Goal: Task Accomplishment & Management: Manage account settings

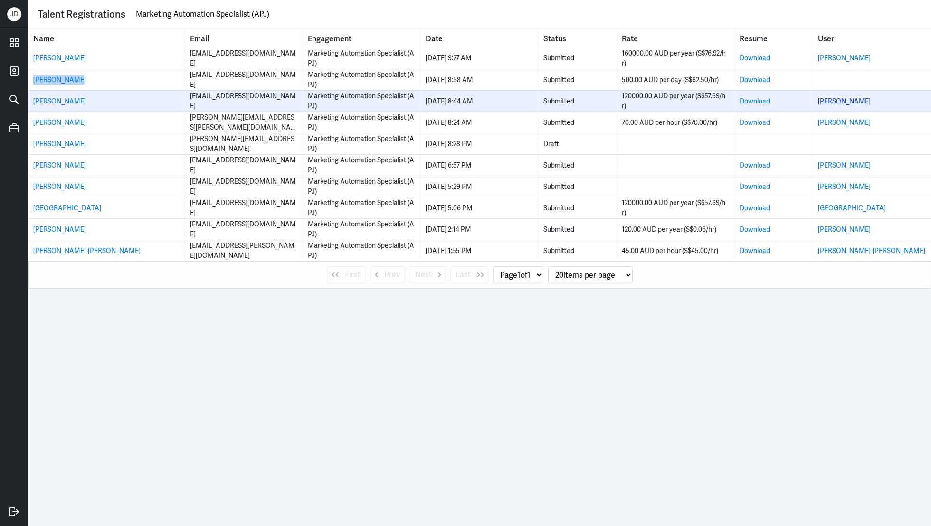
click at [836, 102] on link "Jiayu Chen" at bounding box center [844, 101] width 53 height 9
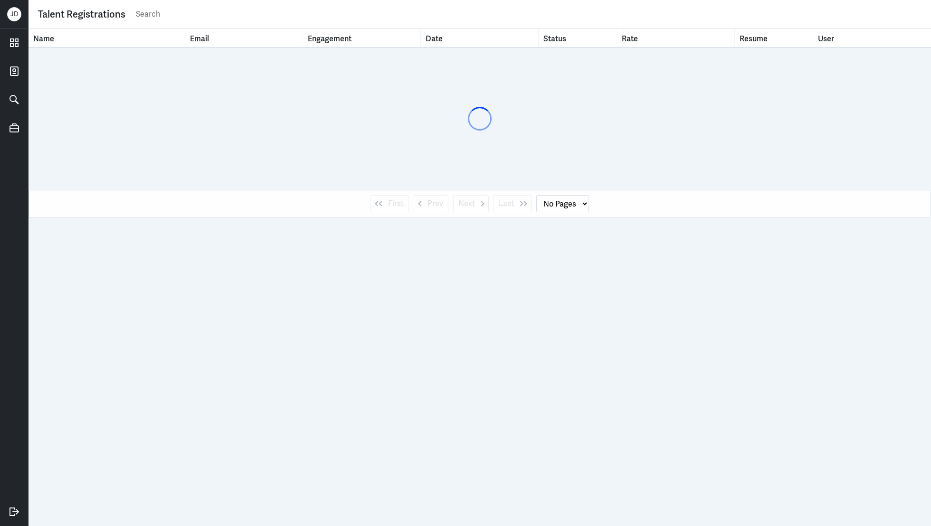
select select "1"
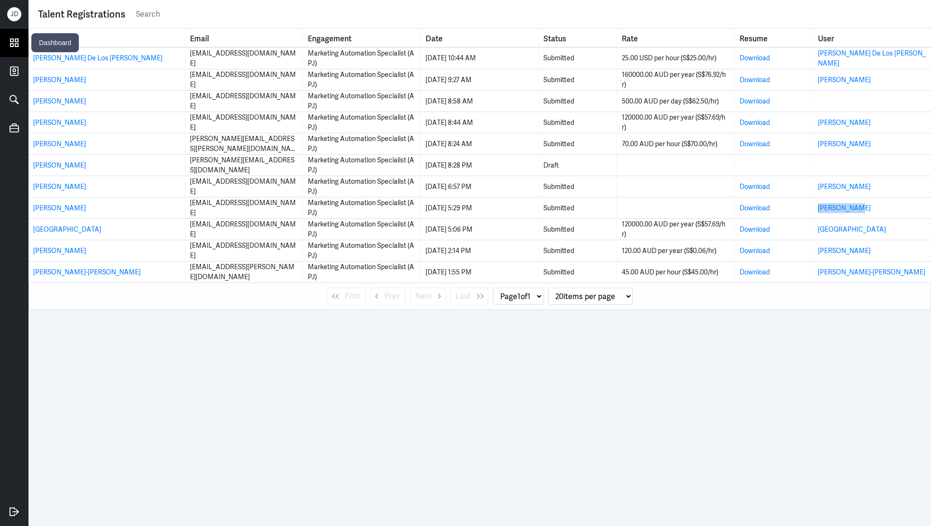
click at [15, 49] on icon at bounding box center [14, 43] width 14 height 14
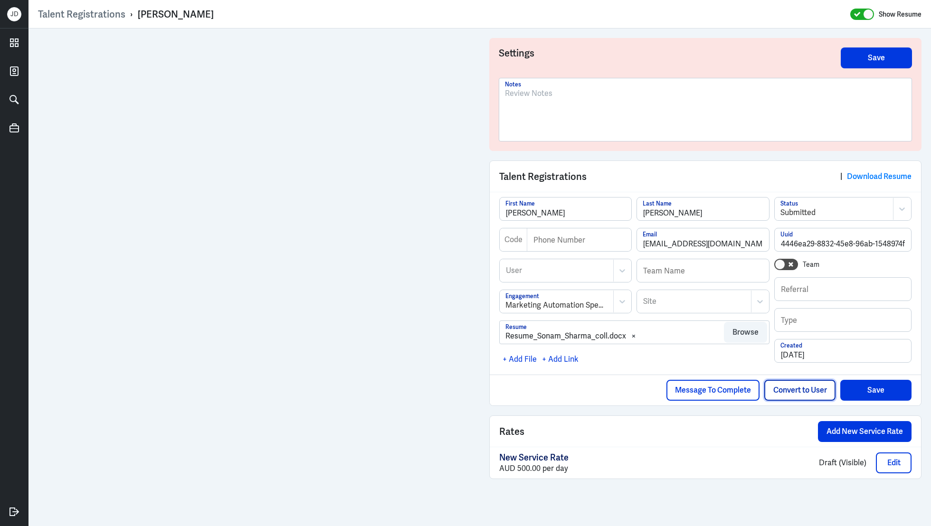
click at [793, 384] on button "Convert to User" at bounding box center [799, 390] width 71 height 21
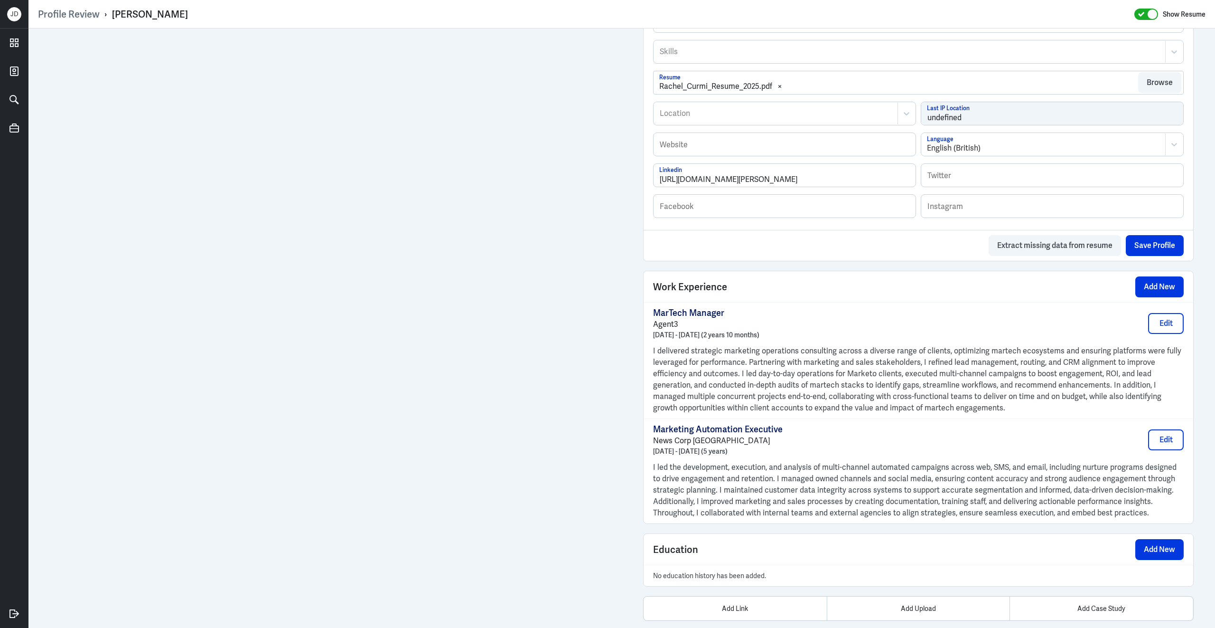
scroll to position [454, 0]
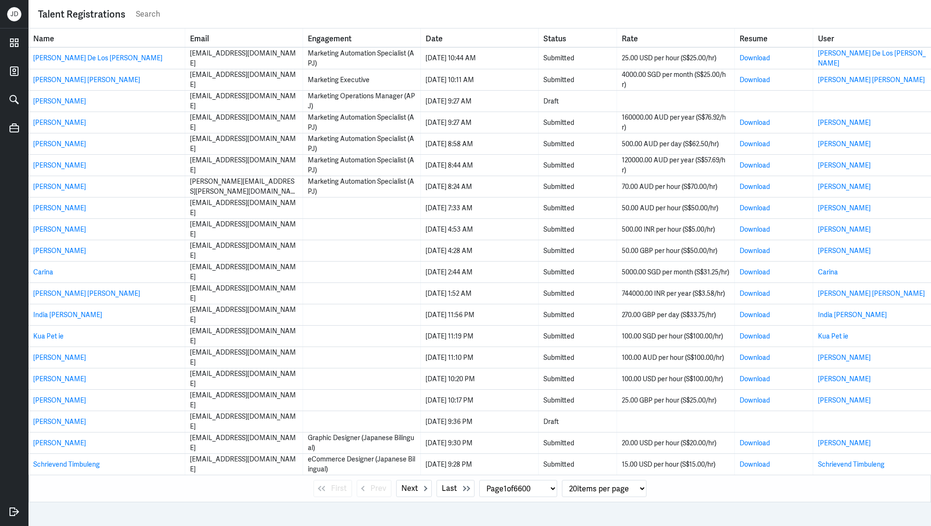
select select "1"
click at [386, 23] on div "Talent Registrations" at bounding box center [479, 14] width 902 height 28
click at [385, 18] on input "text" at bounding box center [528, 14] width 786 height 14
type input "social media"
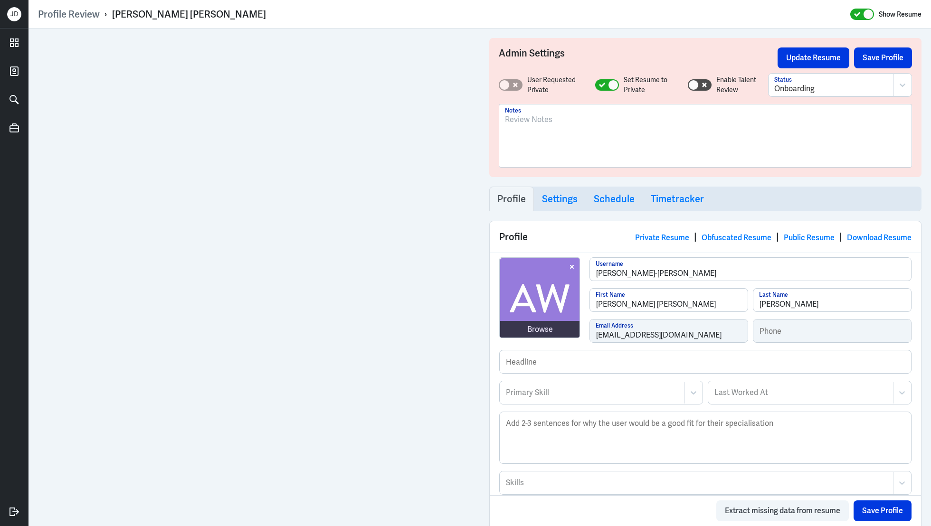
click at [527, 138] on div at bounding box center [705, 139] width 401 height 51
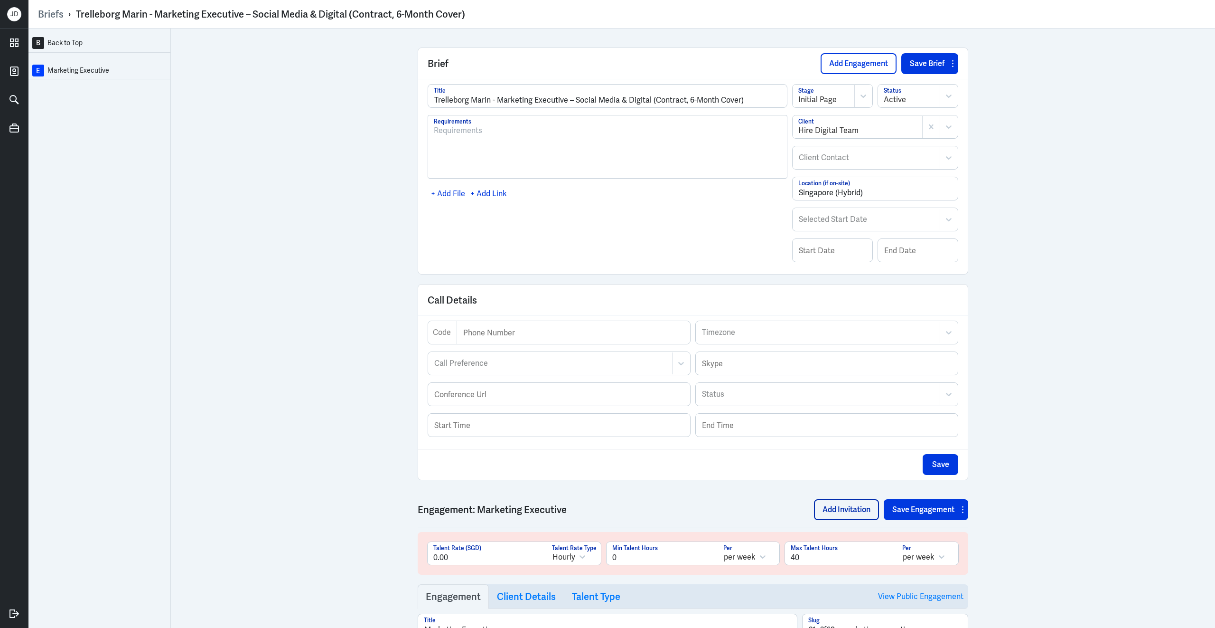
scroll to position [452, 0]
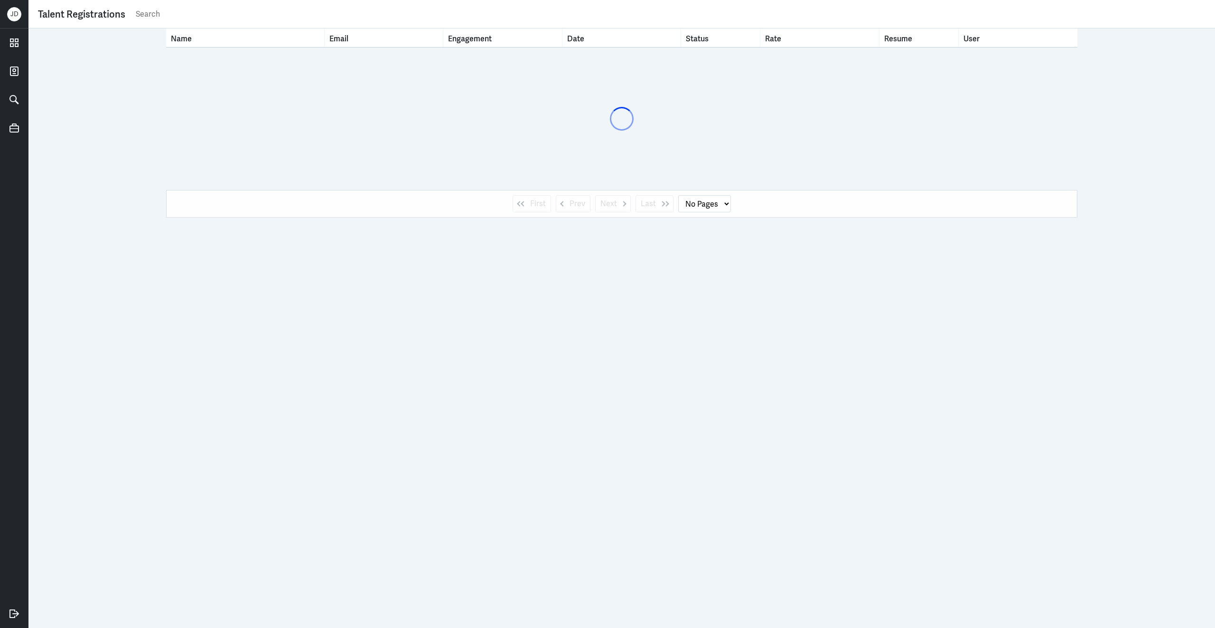
select select "1"
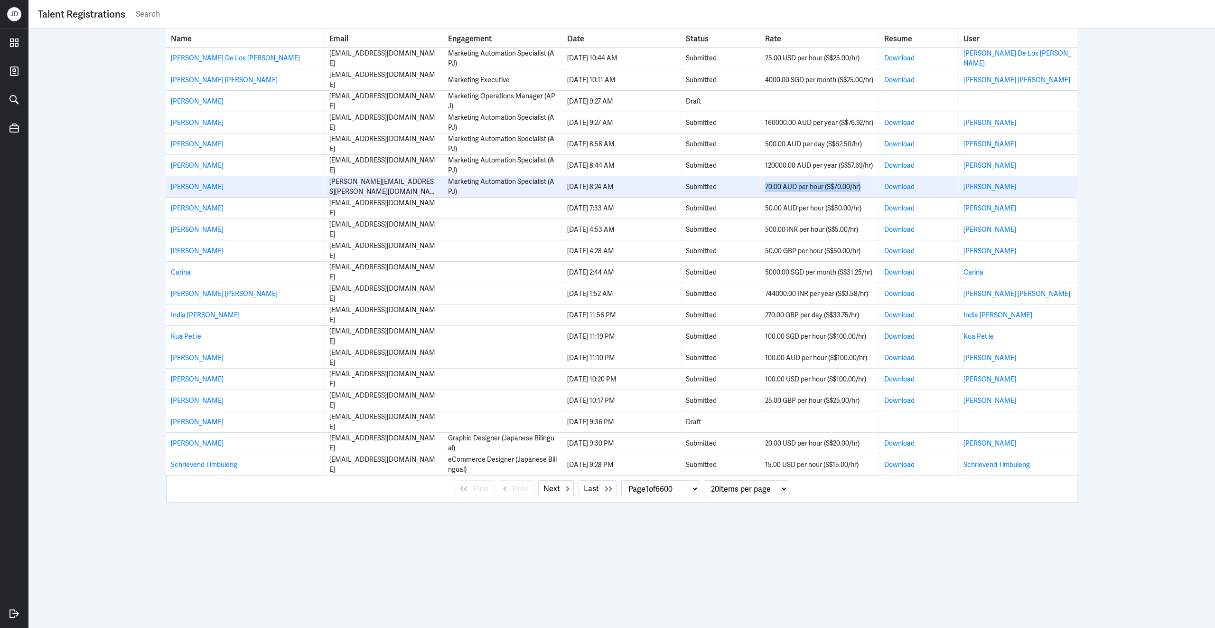
drag, startPoint x: 764, startPoint y: 187, endPoint x: 878, endPoint y: 186, distance: 114.4
click at [878, 186] on td "70.00 AUD per hour (S$70.00/hr)" at bounding box center [820, 186] width 119 height 21
copy div "70.00 AUD per hour (S$70.00/hr)"
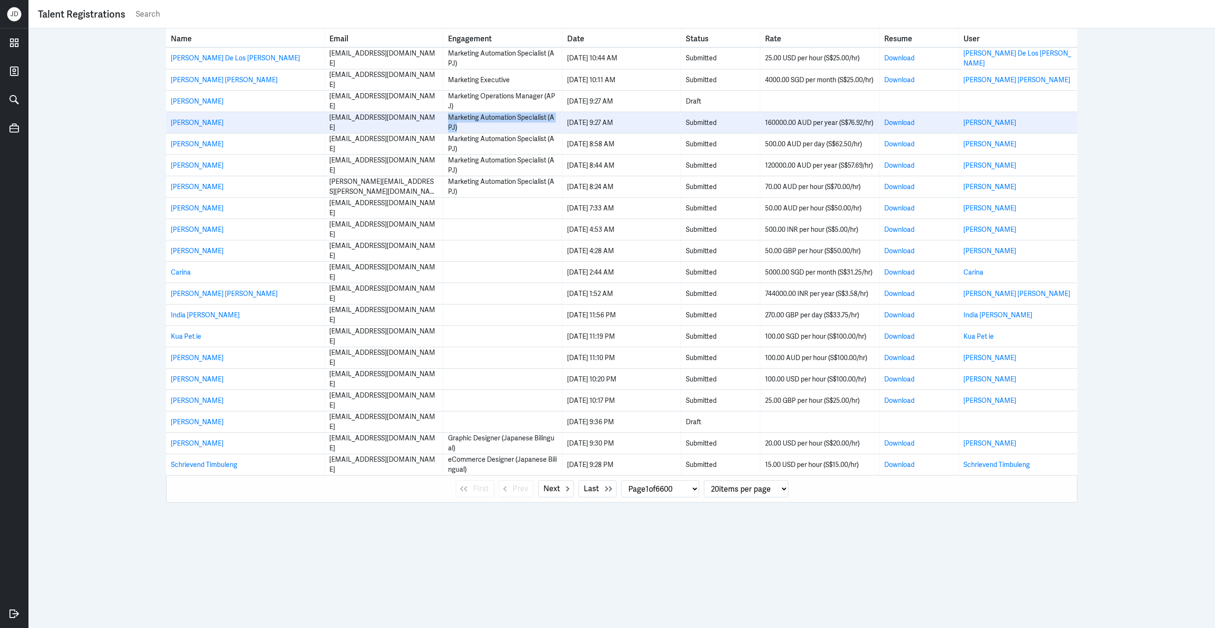
drag, startPoint x: 447, startPoint y: 116, endPoint x: 478, endPoint y: 128, distance: 32.6
click at [478, 129] on td "Marketing Automation Specialist (APJ)" at bounding box center [502, 122] width 119 height 21
copy div "Marketing Automation Specialist (APJ)"
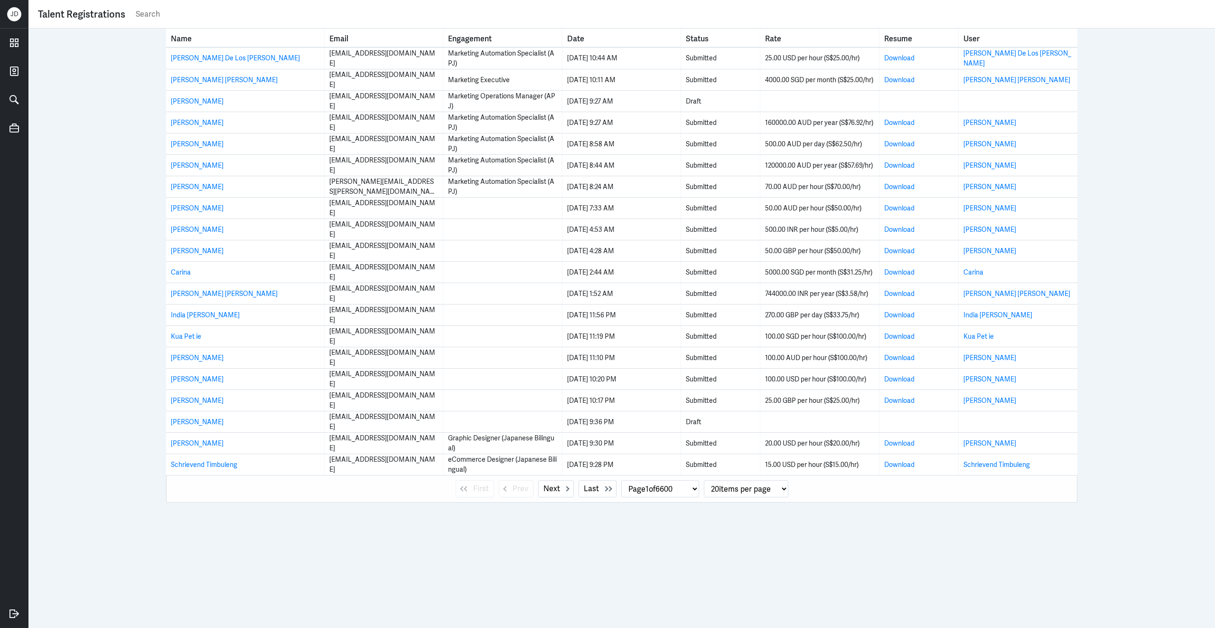
click at [207, 20] on input "text" at bounding box center [670, 14] width 1071 height 14
paste input "Marketing Automation Specialist (APJ)"
type input "Marketing Automation Specialist (APJ)"
